Goal: Task Accomplishment & Management: Complete application form

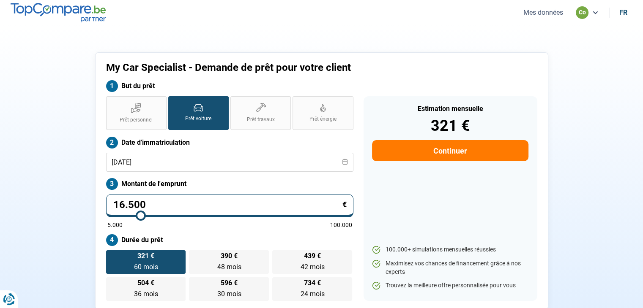
click at [537, 15] on button "Mes données" at bounding box center [542, 12] width 45 height 9
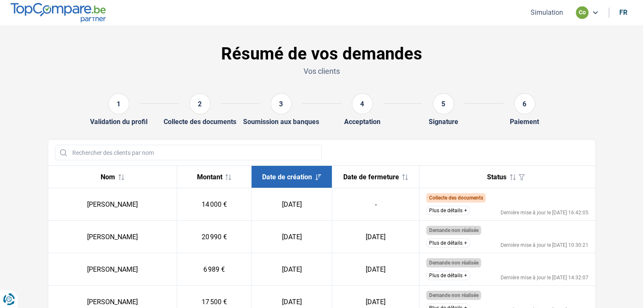
click at [443, 211] on button "Plus de détails" at bounding box center [448, 210] width 44 height 9
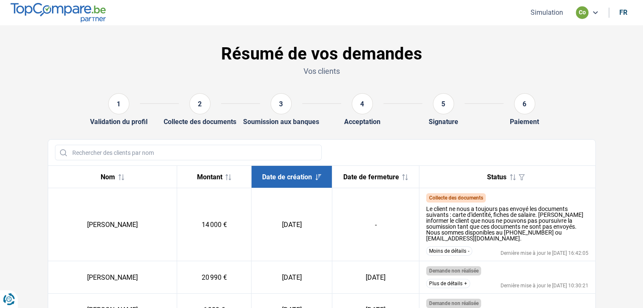
click at [343, 221] on td "-" at bounding box center [375, 224] width 87 height 73
